Goal: Task Accomplishment & Management: Complete application form

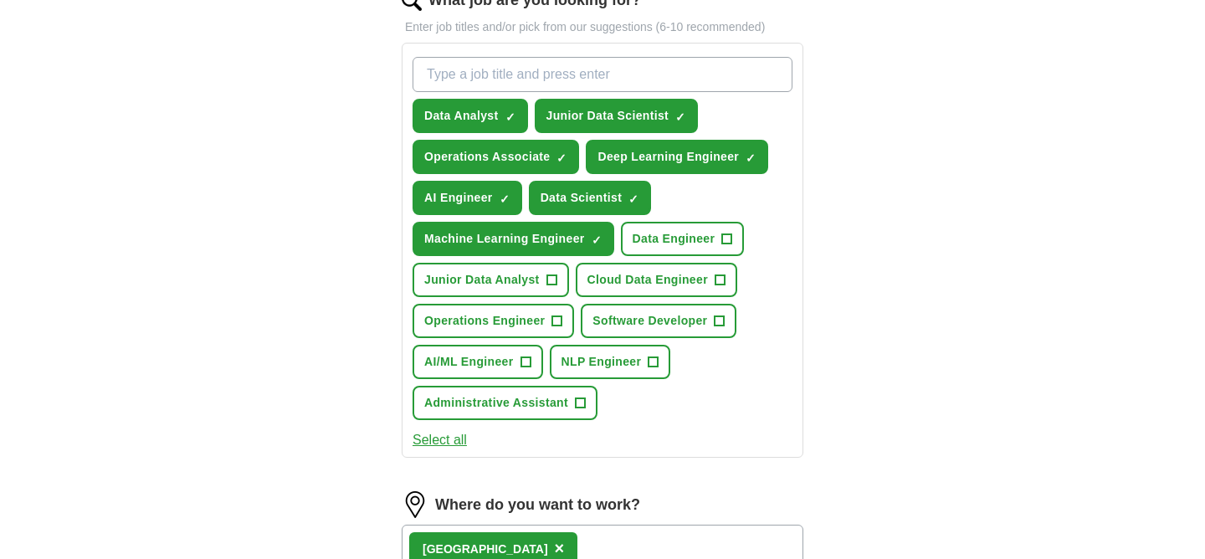
scroll to position [574, 0]
click at [719, 279] on span "+" at bounding box center [719, 279] width 10 height 13
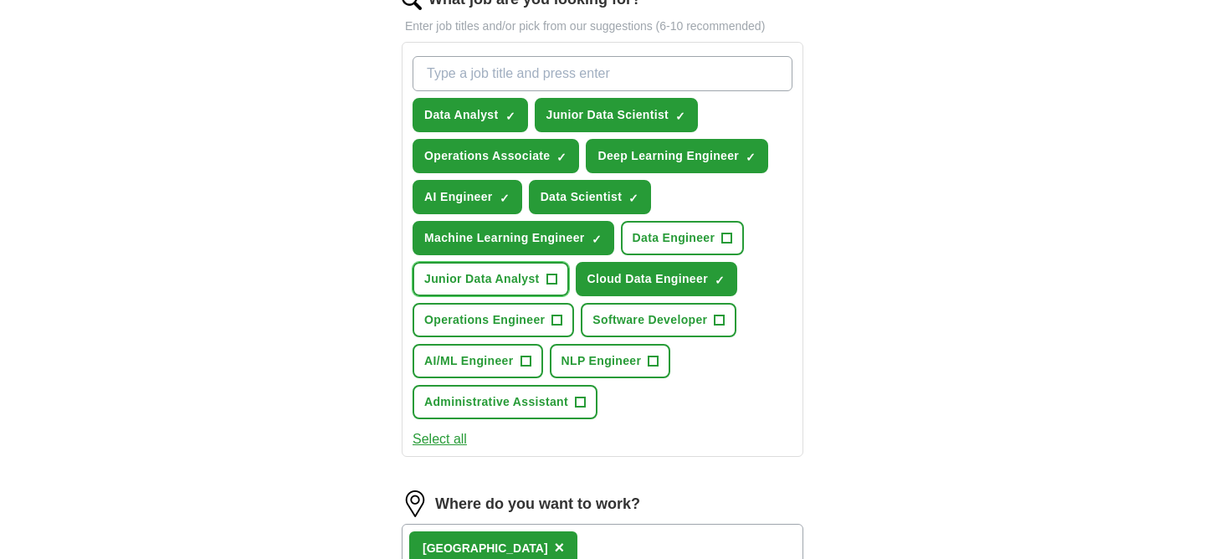
click at [550, 279] on span "+" at bounding box center [551, 279] width 10 height 13
click at [530, 361] on span "+" at bounding box center [525, 361] width 10 height 13
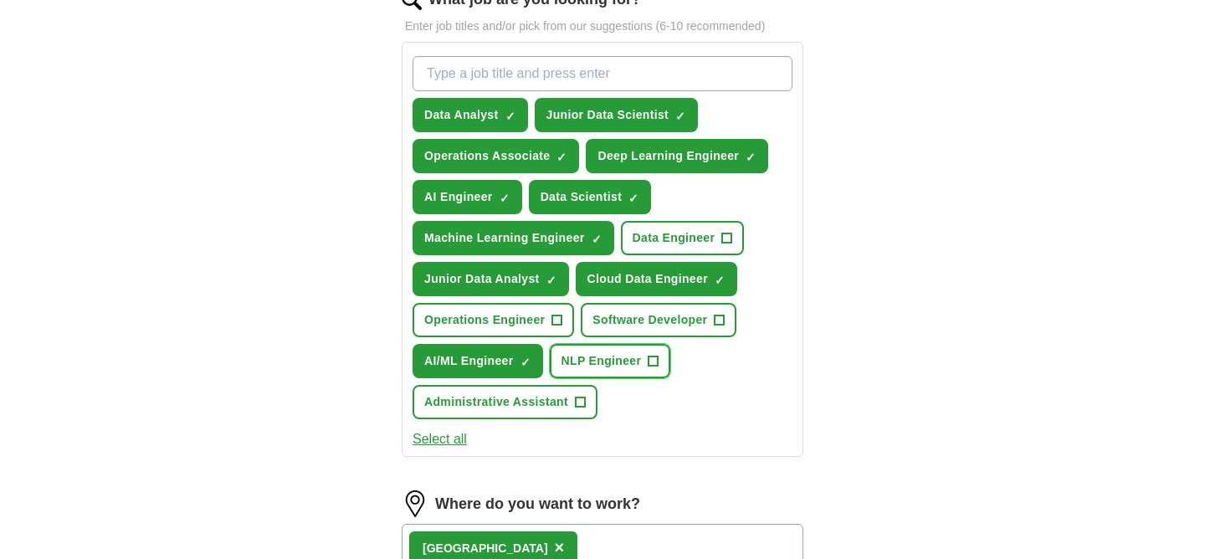
click at [652, 363] on span "+" at bounding box center [653, 361] width 10 height 13
click at [567, 404] on button "Administrative Assistant +" at bounding box center [504, 402] width 185 height 34
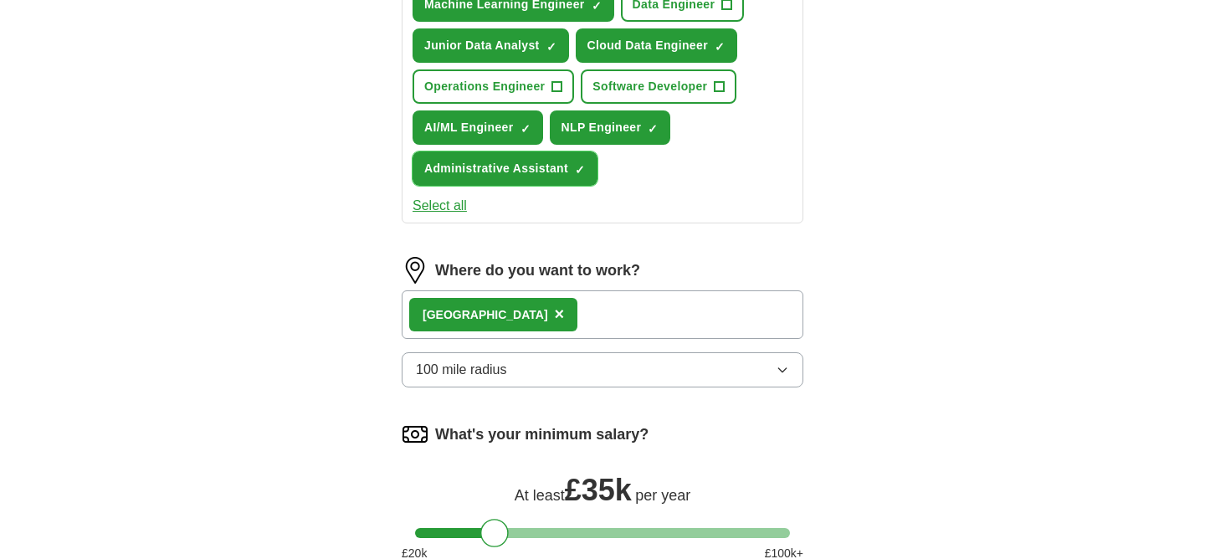
scroll to position [809, 0]
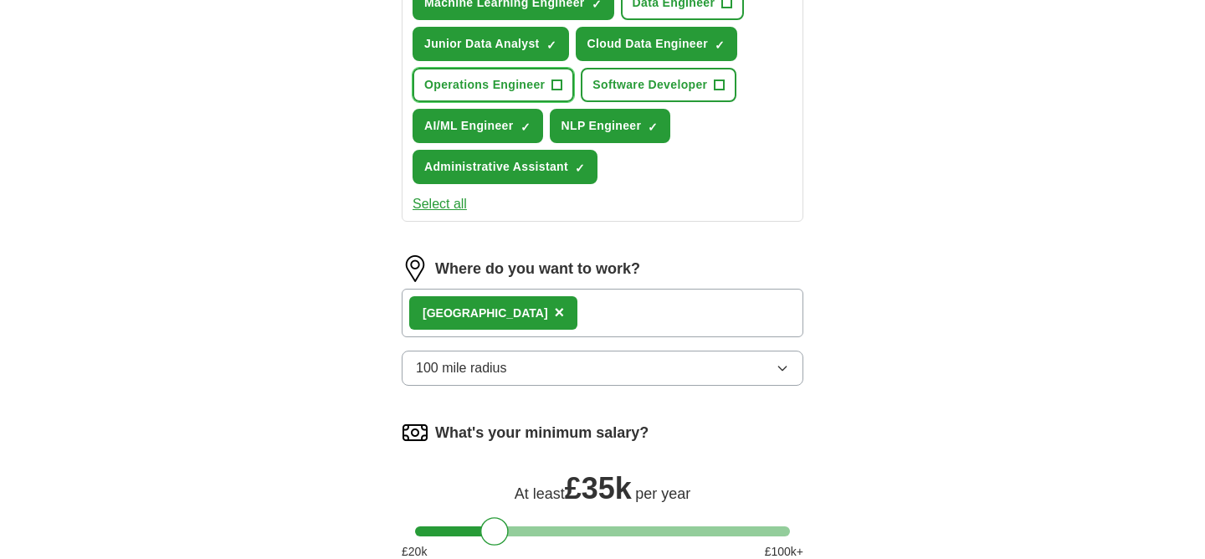
click at [556, 73] on button "Operations Engineer +" at bounding box center [492, 85] width 161 height 34
click at [540, 312] on div "London ×" at bounding box center [603, 313] width 402 height 49
click at [521, 312] on div "London ×" at bounding box center [603, 313] width 402 height 49
click at [669, 329] on div "London ×" at bounding box center [603, 313] width 402 height 49
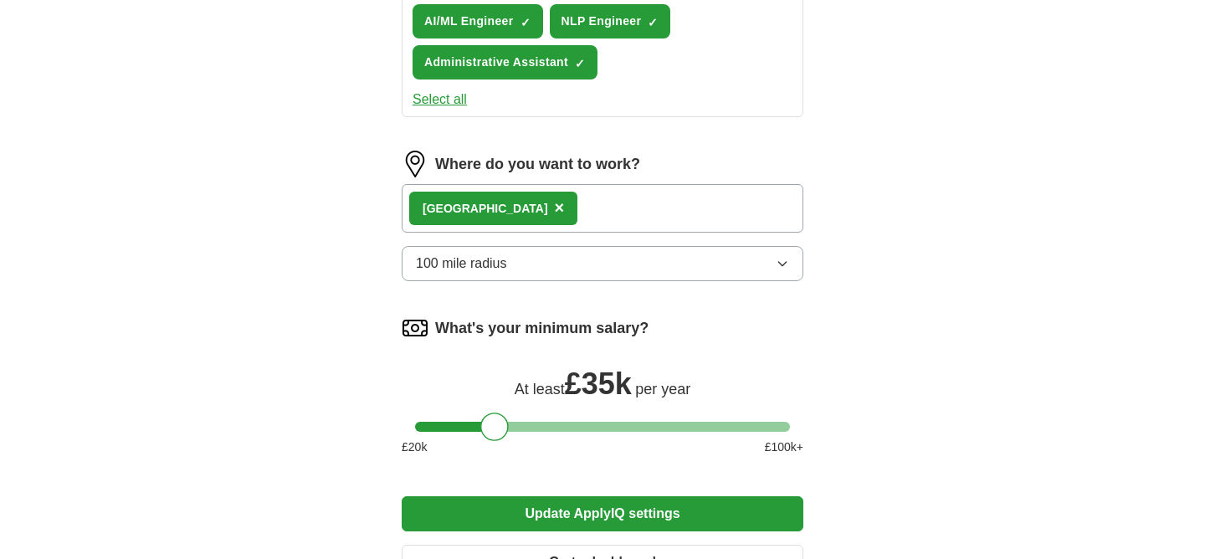
scroll to position [932, 0]
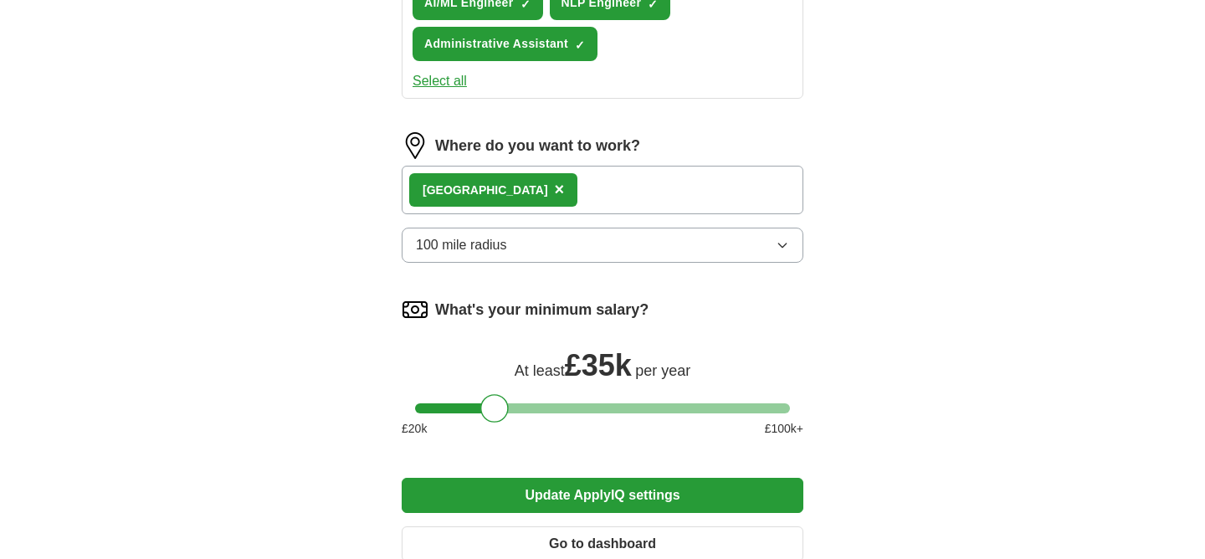
click at [555, 187] on span "×" at bounding box center [560, 189] width 10 height 18
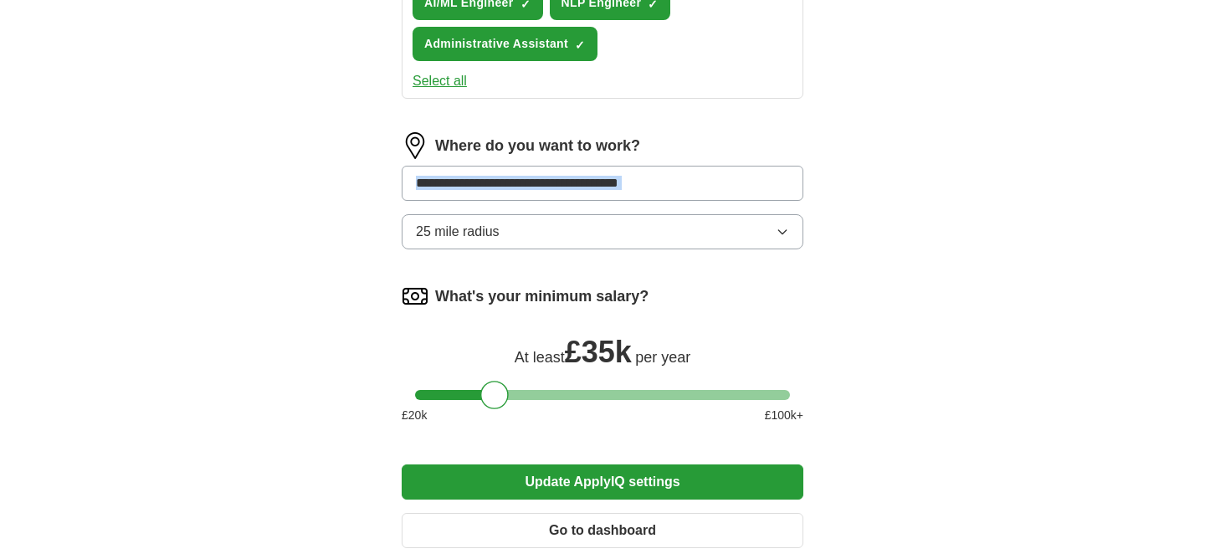
click at [516, 187] on input at bounding box center [603, 183] width 402 height 35
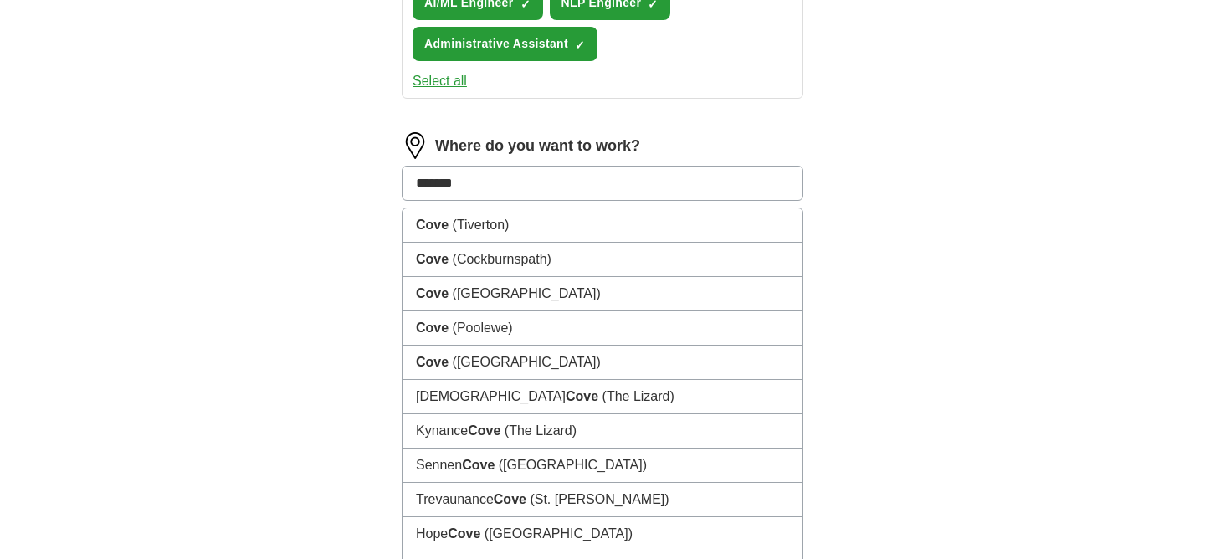
type input "********"
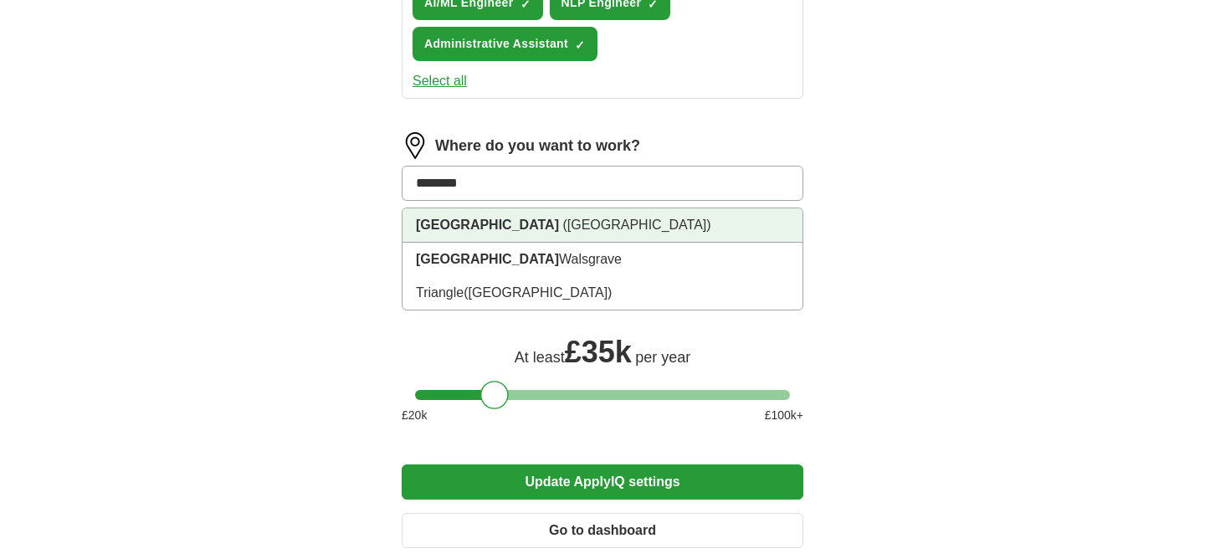
click at [562, 223] on span "([GEOGRAPHIC_DATA])" at bounding box center [636, 225] width 148 height 14
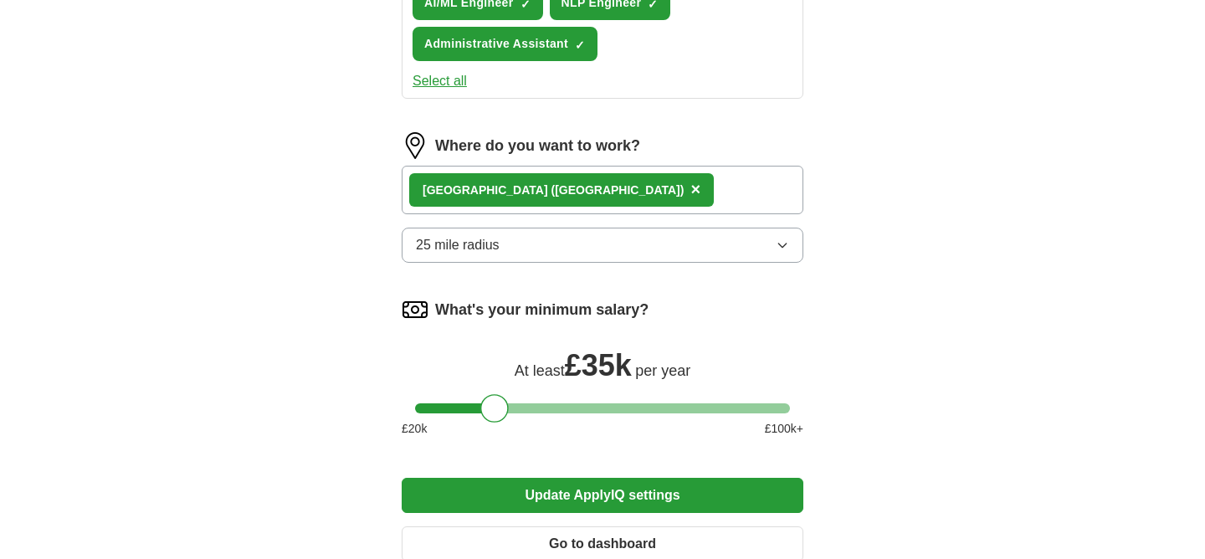
click at [635, 192] on div "[GEOGRAPHIC_DATA] ([GEOGRAPHIC_DATA]) ×" at bounding box center [603, 190] width 402 height 49
click at [690, 189] on span "×" at bounding box center [695, 189] width 10 height 18
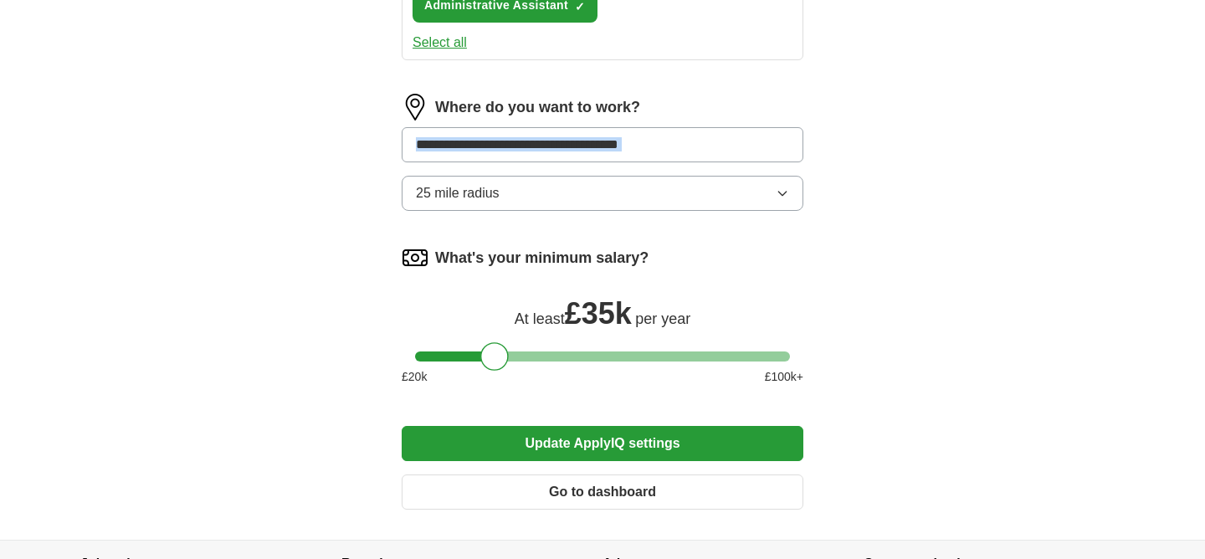
scroll to position [970, 0]
click at [479, 153] on input at bounding box center [603, 145] width 402 height 35
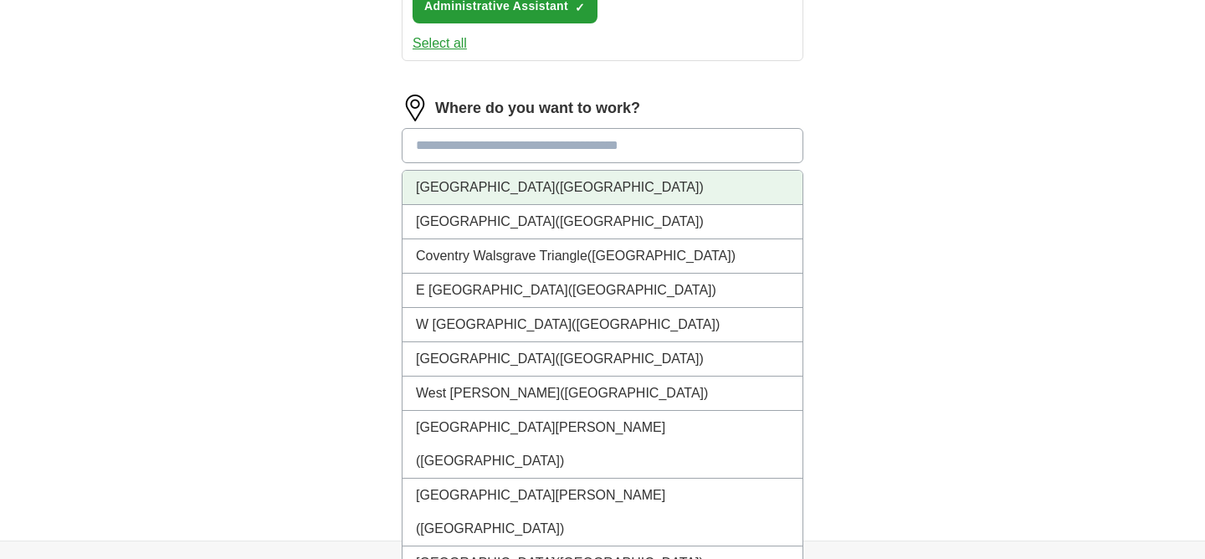
click at [485, 184] on li "[GEOGRAPHIC_DATA] ([GEOGRAPHIC_DATA])" at bounding box center [602, 188] width 400 height 34
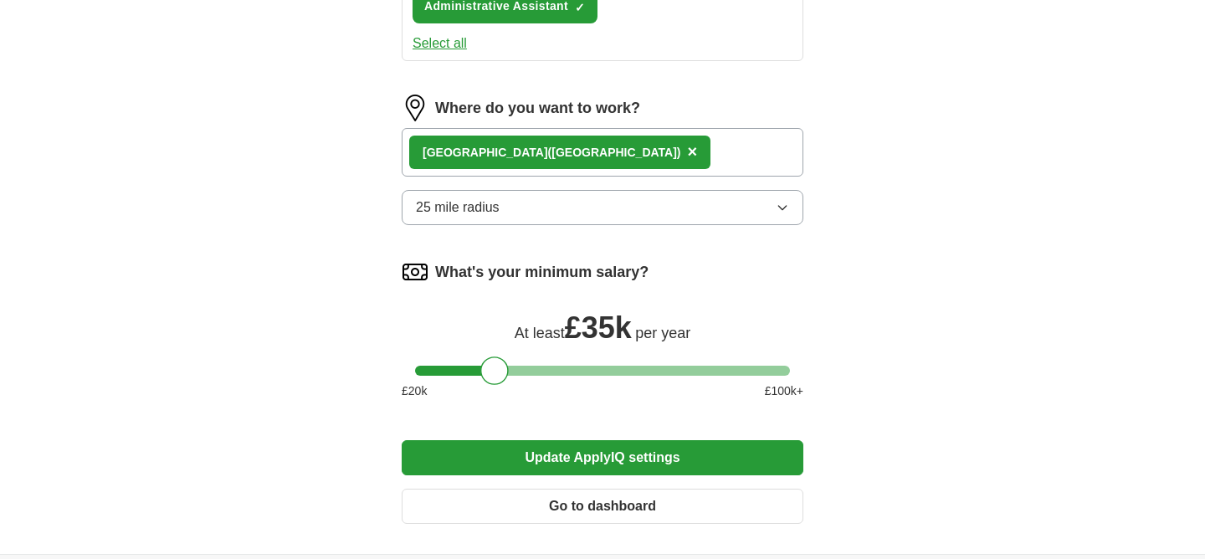
click at [591, 148] on div "[GEOGRAPHIC_DATA] ([GEOGRAPHIC_DATA]) ×" at bounding box center [603, 152] width 402 height 49
click at [435, 155] on div "[GEOGRAPHIC_DATA] ([GEOGRAPHIC_DATA])" at bounding box center [551, 153] width 259 height 18
